Goal: Download file/media

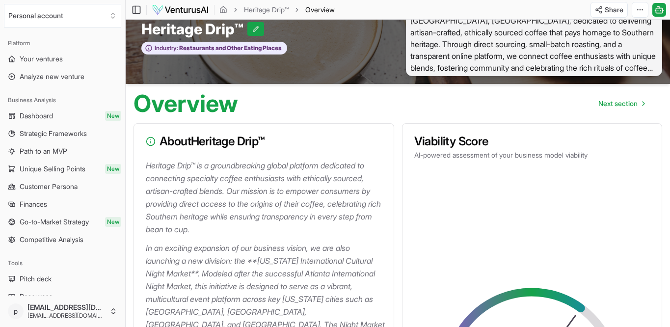
scroll to position [27, 0]
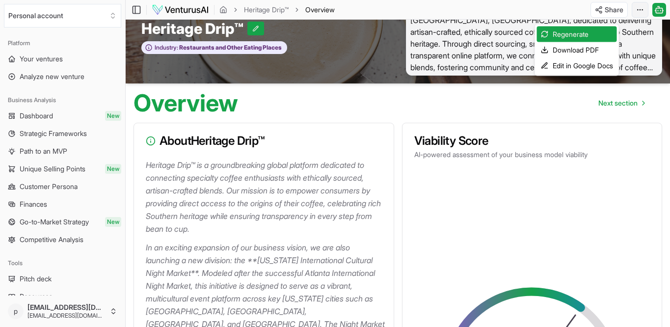
click at [636, 14] on html "We value your privacy We use cookies to enhance your browsing experience, serve…" at bounding box center [335, 136] width 670 height 327
click at [604, 52] on div "Download PDF" at bounding box center [577, 50] width 80 height 16
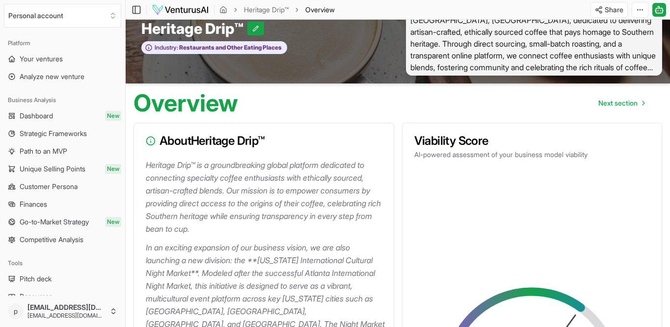
scroll to position [1417, 0]
